Goal: Task Accomplishment & Management: Manage account settings

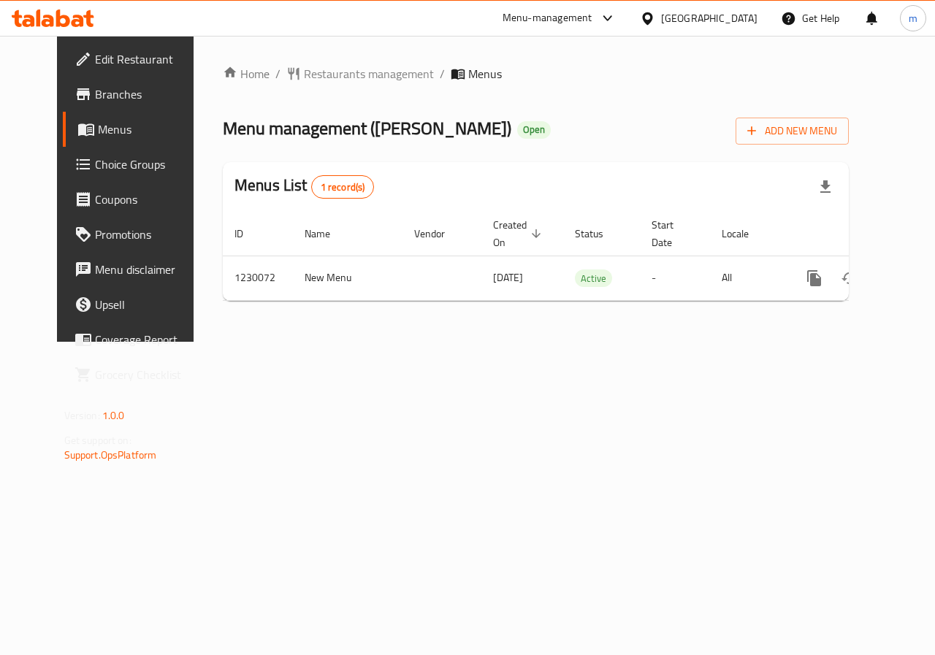
drag, startPoint x: 454, startPoint y: 313, endPoint x: 483, endPoint y: 306, distance: 29.2
click at [483, 306] on div "Home / Restaurants management / Menus Menu management ( [PERSON_NAME] ) Open Ad…" at bounding box center [536, 189] width 626 height 248
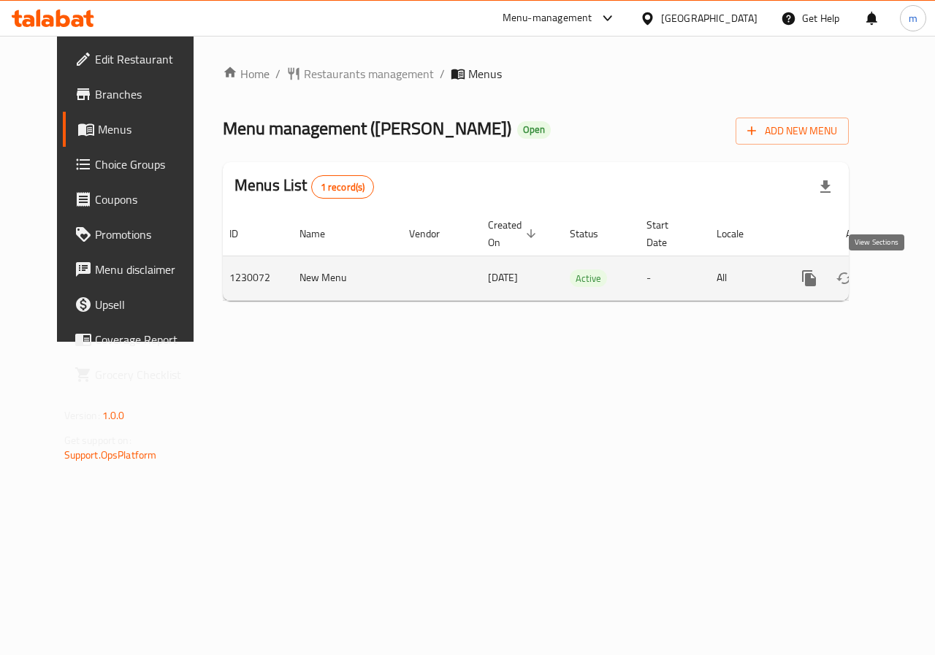
click at [897, 291] on link "enhanced table" at bounding box center [914, 278] width 35 height 35
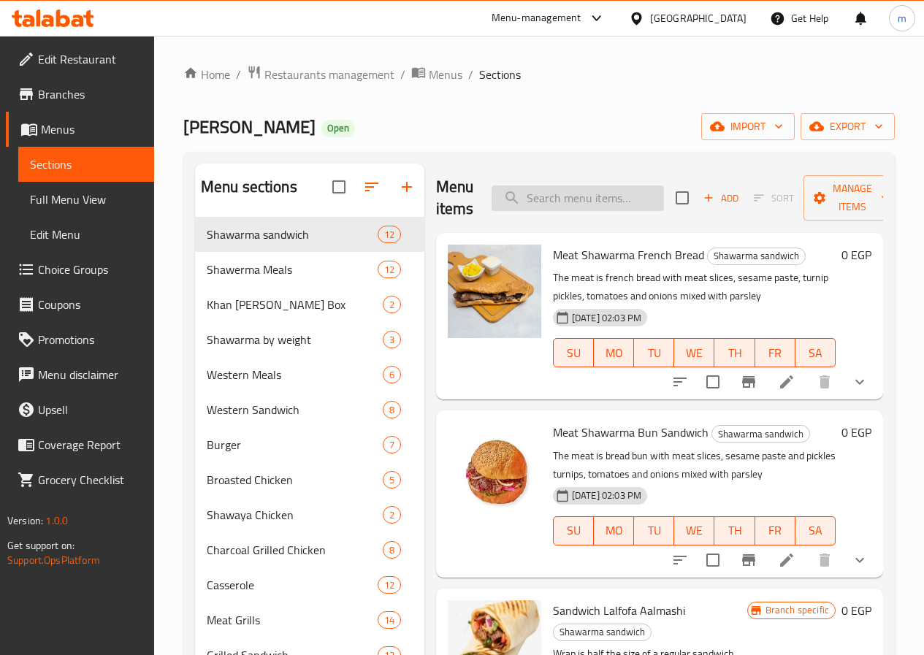
click at [554, 194] on input "search" at bounding box center [578, 199] width 172 height 26
paste input "Meat Safiha With Yogurt"
type input "Meat Safiha With Yogurt"
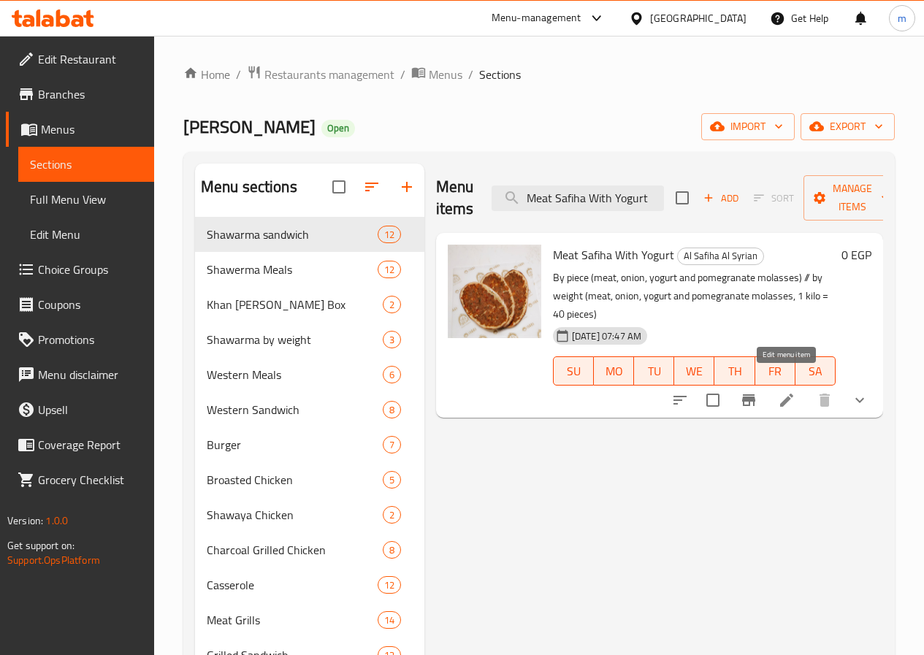
click at [784, 392] on icon at bounding box center [787, 401] width 18 height 18
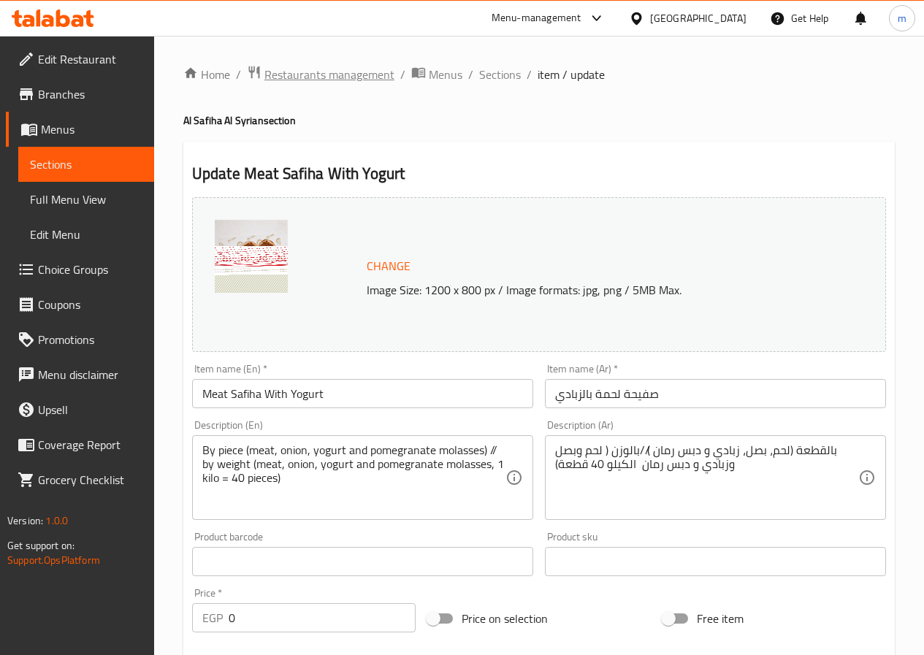
click at [292, 68] on span "Restaurants management" at bounding box center [329, 75] width 130 height 18
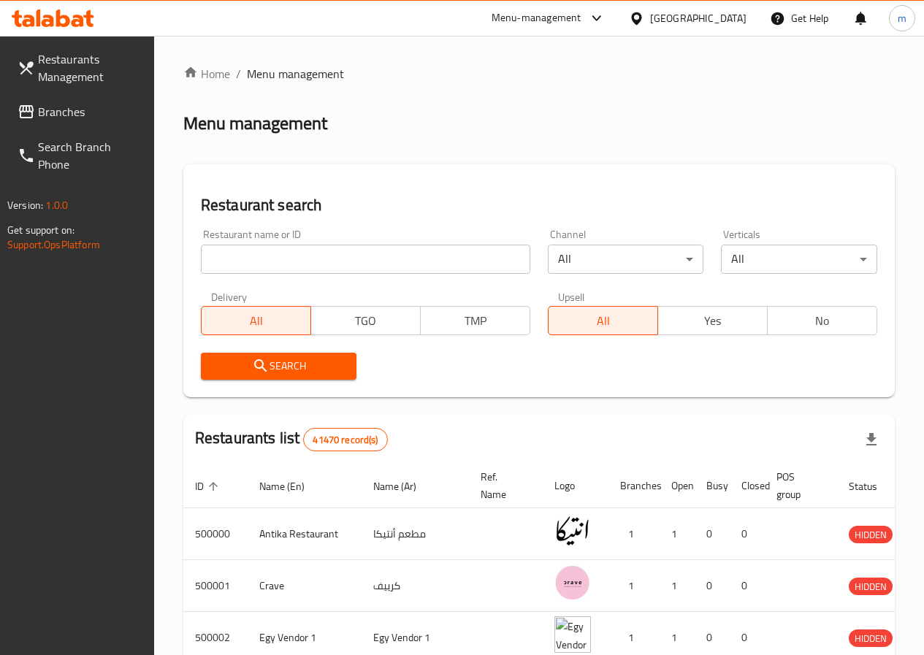
click at [393, 113] on div "Menu management" at bounding box center [539, 123] width 712 height 23
